Goal: Information Seeking & Learning: Learn about a topic

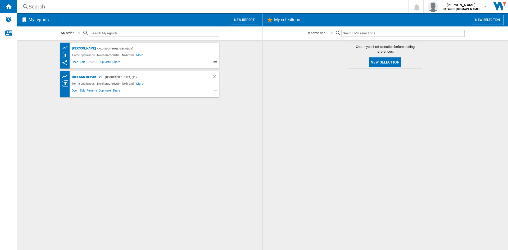
click at [37, 8] on div "Search" at bounding box center [211, 6] width 365 height 7
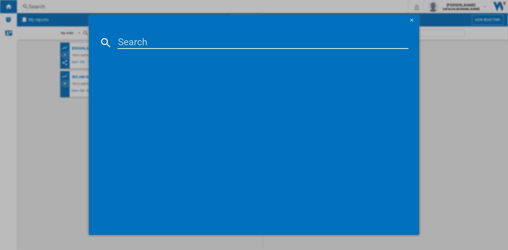
click at [155, 42] on input at bounding box center [262, 42] width 291 height 13
type input "ktc611"
click at [136, 77] on div "BEKO KTC611K BLACK" at bounding box center [258, 76] width 286 height 5
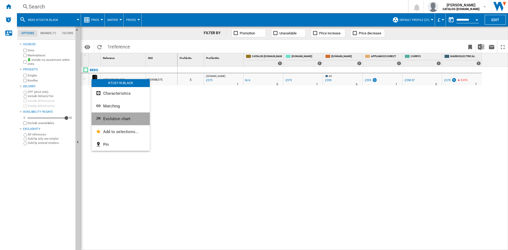
click at [125, 118] on span "Evolution chart" at bounding box center [116, 118] width 27 height 5
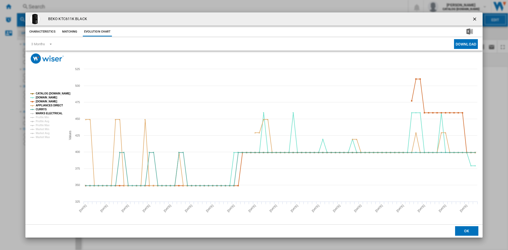
click at [48, 113] on tspan "MARKS ELECTRICAL" at bounding box center [49, 113] width 27 height 3
click at [37, 43] on div "3 Months" at bounding box center [38, 44] width 14 height 4
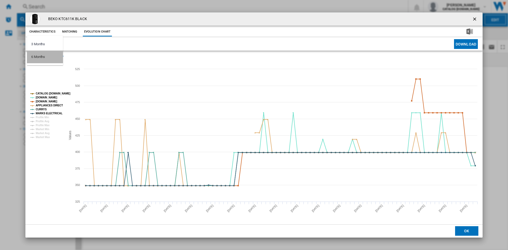
click at [40, 58] on div "6 Months" at bounding box center [38, 56] width 14 height 5
